Goal: Transaction & Acquisition: Register for event/course

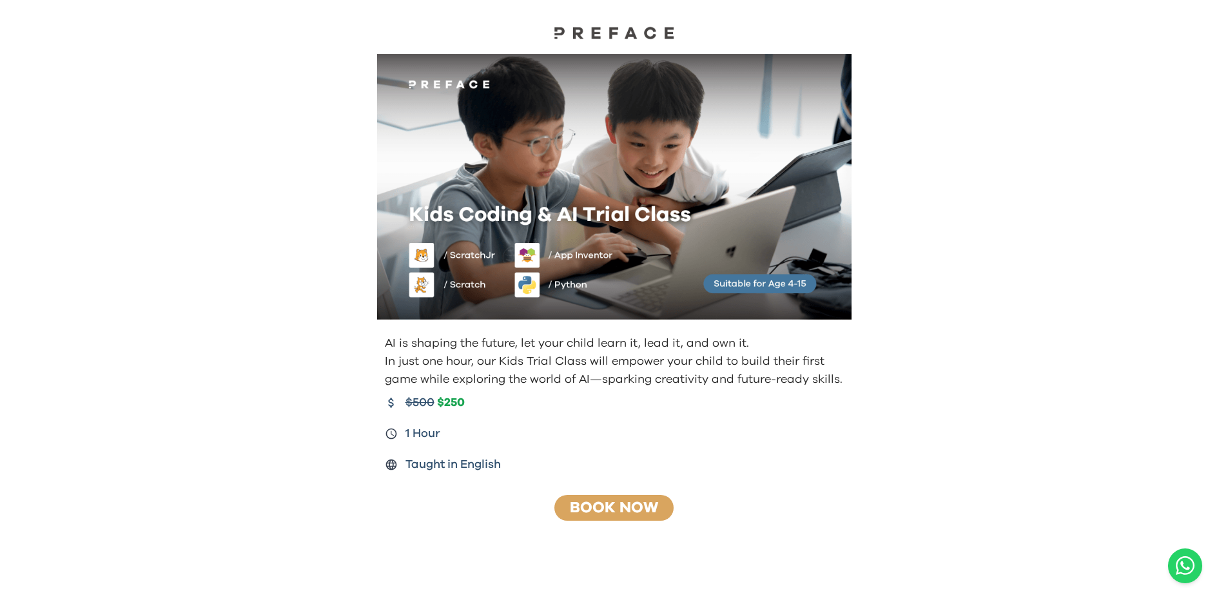
click at [609, 500] on link "Book Now" at bounding box center [614, 507] width 88 height 15
